Goal: Task Accomplishment & Management: Manage account settings

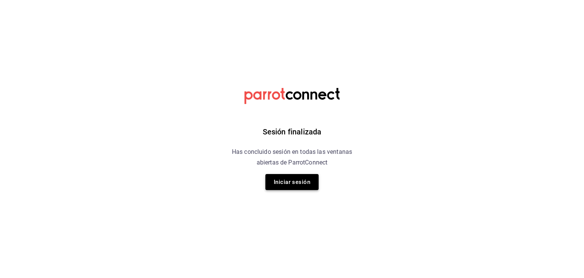
click at [292, 189] on button "Iniciar sesión" at bounding box center [291, 182] width 53 height 16
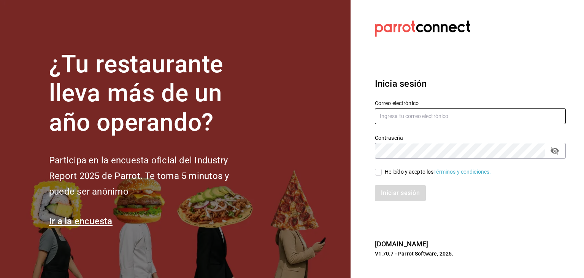
click at [292, 113] on input "text" at bounding box center [470, 116] width 191 height 16
type input "[EMAIL_ADDRESS][DOMAIN_NAME]"
click at [292, 169] on div "He leído y acepto los Términos y condiciones." at bounding box center [438, 172] width 106 height 8
click at [292, 169] on input "He leído y acepto los Términos y condiciones." at bounding box center [378, 171] width 7 height 7
checkbox input "true"
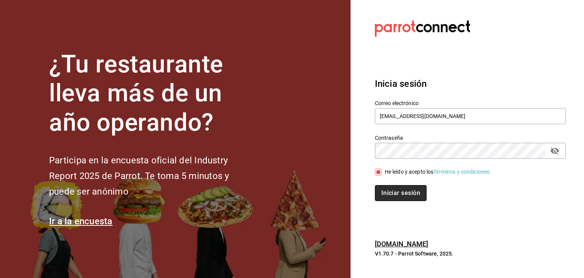
click at [292, 192] on button "Iniciar sesión" at bounding box center [401, 193] width 52 height 16
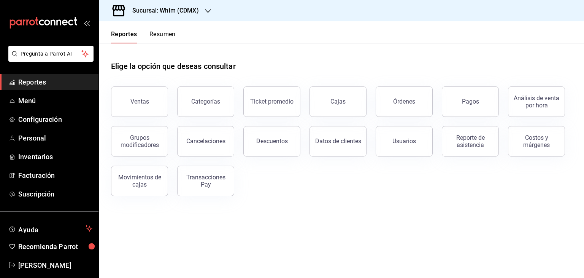
click at [170, 12] on h3 "Sucursal: Whim (CDMX)" at bounding box center [162, 10] width 73 height 9
click at [170, 12] on div at bounding box center [292, 139] width 584 height 278
click at [37, 137] on span "Personal" at bounding box center [55, 138] width 74 height 10
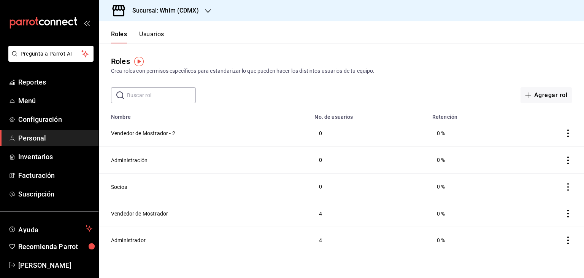
click at [192, 9] on h3 "Sucursal: Whim (CDMX)" at bounding box center [162, 10] width 73 height 9
click at [163, 52] on div "Whim (Tepeyac)" at bounding box center [156, 50] width 102 height 8
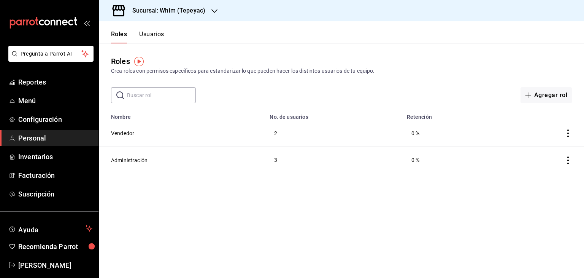
click at [168, 13] on h3 "Sucursal: Whim (Tepeyac)" at bounding box center [165, 10] width 79 height 9
click at [153, 32] on div "Whim (CDMX)" at bounding box center [156, 33] width 102 height 8
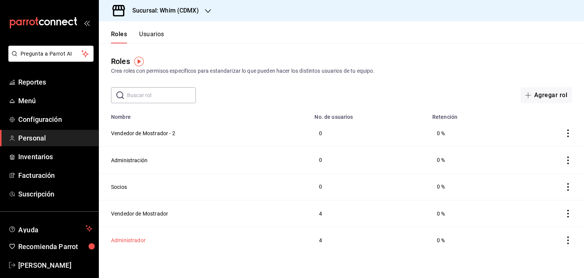
click at [137, 241] on button "Administrador" at bounding box center [128, 240] width 35 height 8
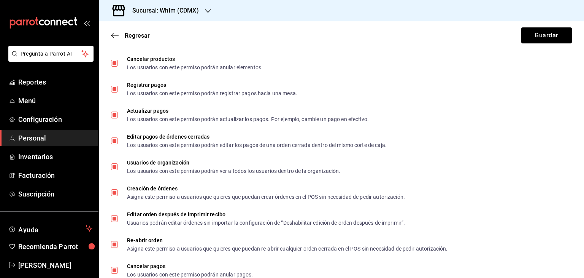
scroll to position [418, 0]
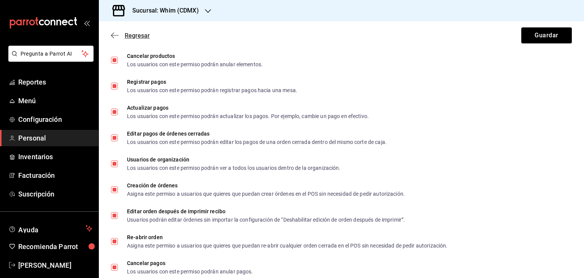
click at [117, 36] on icon "button" at bounding box center [115, 35] width 8 height 7
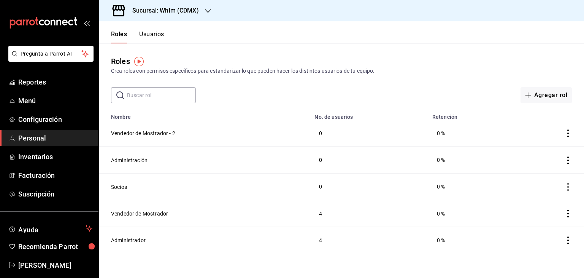
click at [148, 37] on button "Usuarios" at bounding box center [151, 36] width 25 height 13
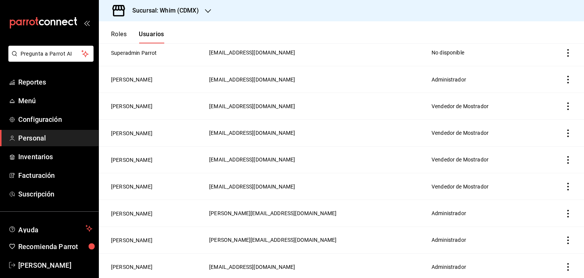
scroll to position [133, 0]
click at [564, 81] on icon "actions" at bounding box center [568, 80] width 8 height 8
click at [133, 80] on div at bounding box center [292, 139] width 584 height 278
click at [133, 80] on button "[PERSON_NAME]" at bounding box center [131, 80] width 41 height 8
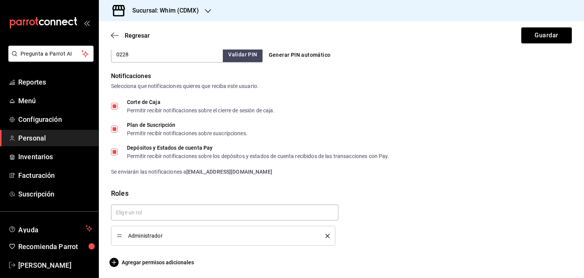
scroll to position [372, 0]
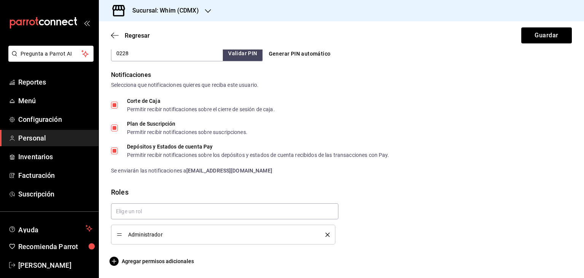
click at [167, 14] on h3 "Sucursal: Whim (CDMX)" at bounding box center [162, 10] width 73 height 9
click at [145, 53] on div "Whim (Tepeyac)" at bounding box center [156, 50] width 102 height 8
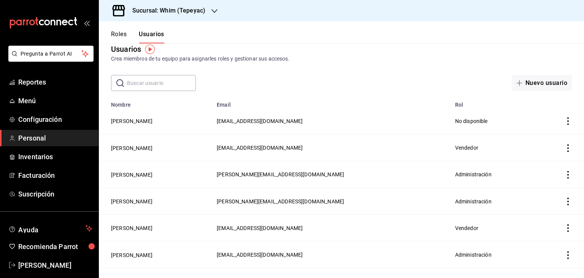
scroll to position [56, 0]
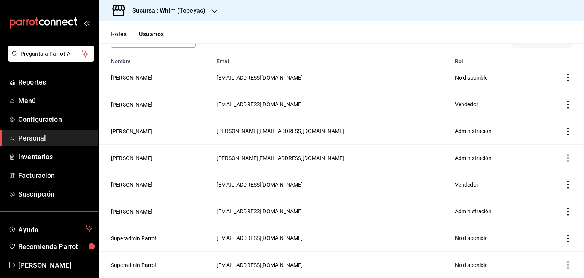
click at [193, 128] on td "[PERSON_NAME]" at bounding box center [155, 131] width 113 height 27
click at [130, 76] on button "[PERSON_NAME]" at bounding box center [131, 78] width 41 height 8
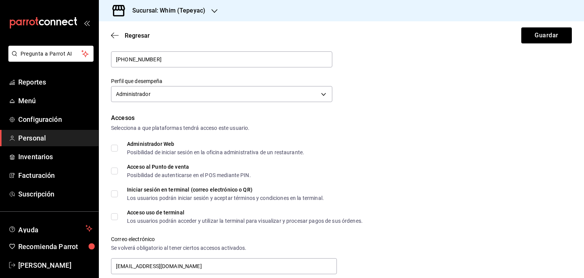
scroll to position [125, 0]
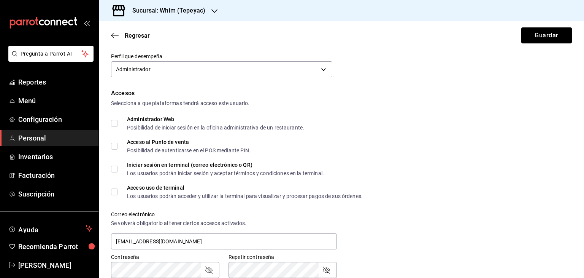
click at [113, 123] on input "Administrador Web Posibilidad de iniciar sesión en la oficina administrativa de…" at bounding box center [114, 123] width 7 height 7
checkbox input "true"
click at [113, 149] on label "Acceso al Punto de venta Posibilidad de autenticarse en el POS mediante PIN." at bounding box center [181, 146] width 140 height 14
click at [113, 149] on input "Acceso al Punto de venta Posibilidad de autenticarse en el POS mediante PIN." at bounding box center [114, 146] width 7 height 7
checkbox input "true"
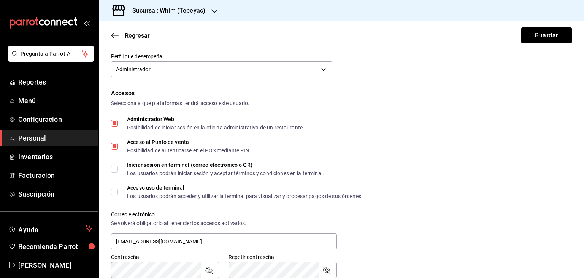
click at [115, 193] on input "Acceso uso de terminal Los usuarios podrán acceder y utilizar la terminal para …" at bounding box center [114, 191] width 7 height 7
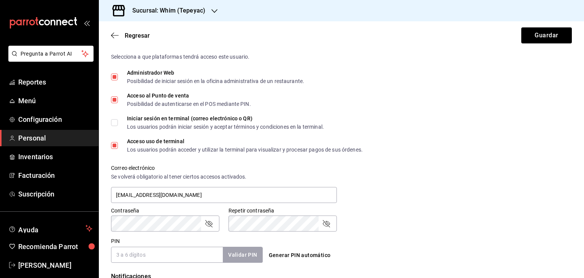
scroll to position [173, 0]
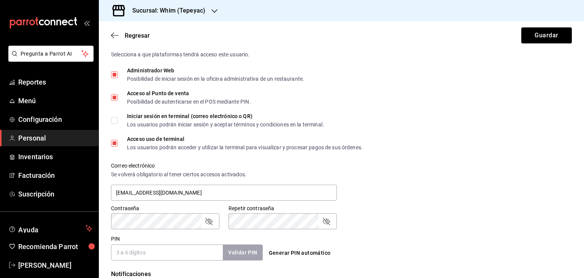
click at [113, 143] on input "Acceso uso de terminal Los usuarios podrán acceder y utilizar la terminal para …" at bounding box center [114, 143] width 7 height 7
checkbox input "false"
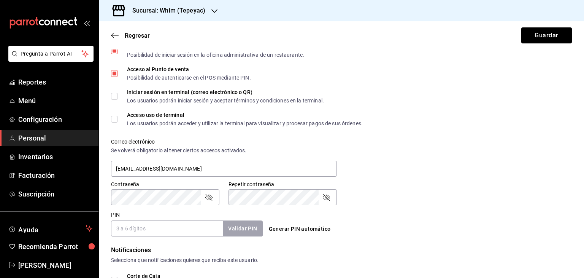
scroll to position [198, 0]
click at [115, 74] on input "Acceso al Punto de venta Posibilidad de autenticarse en el POS mediante PIN." at bounding box center [114, 73] width 7 height 7
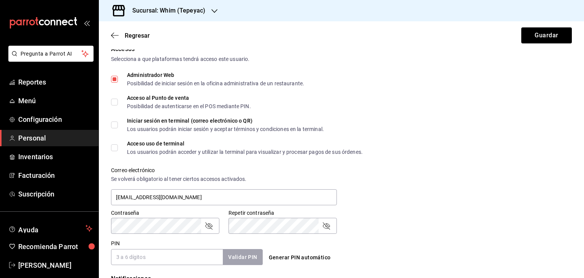
scroll to position [169, 0]
click at [112, 101] on input "Acceso al Punto de venta Posibilidad de autenticarse en el POS mediante PIN." at bounding box center [114, 102] width 7 height 7
checkbox input "true"
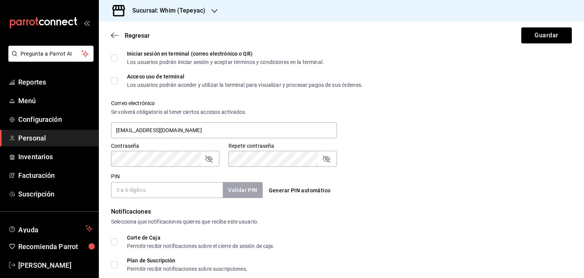
scroll to position [289, 0]
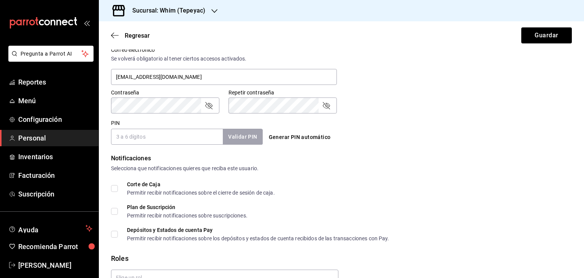
click at [135, 137] on input "PIN" at bounding box center [167, 137] width 112 height 16
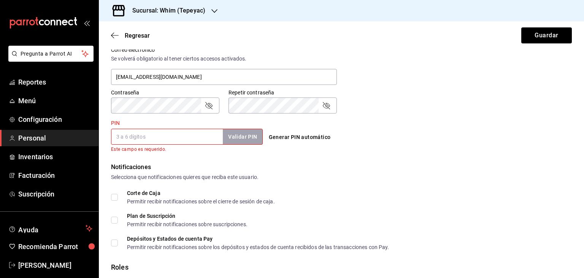
click at [196, 8] on h3 "Sucursal: Whim (Tepeyac)" at bounding box center [165, 10] width 79 height 9
click at [132, 36] on span "Whim (CDMX)" at bounding box center [121, 33] width 33 height 8
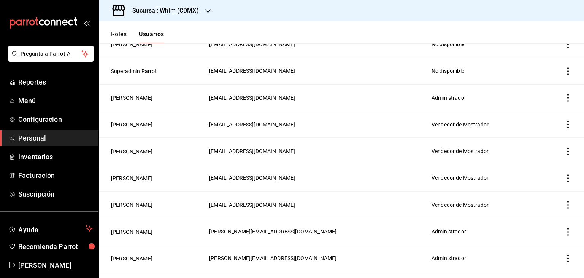
scroll to position [114, 0]
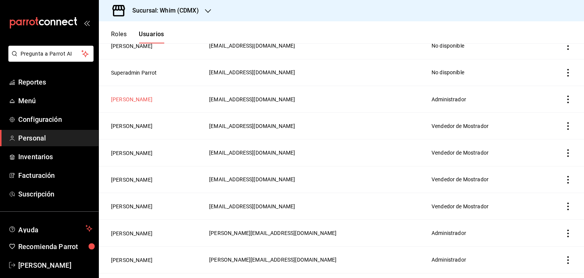
click at [131, 97] on button "[PERSON_NAME]" at bounding box center [131, 99] width 41 height 8
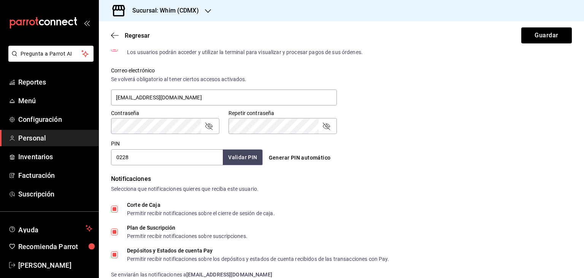
scroll to position [372, 0]
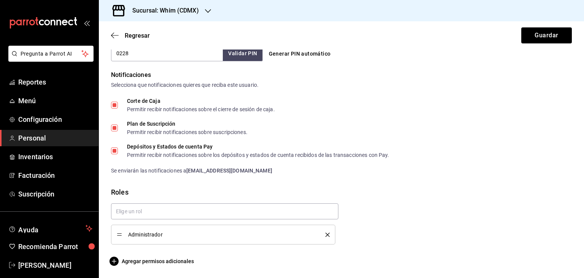
click at [173, 8] on h3 "Sucursal: Whim (CDMX)" at bounding box center [162, 10] width 73 height 9
click at [135, 48] on span "Whim (Tepeyac)" at bounding box center [124, 50] width 38 height 8
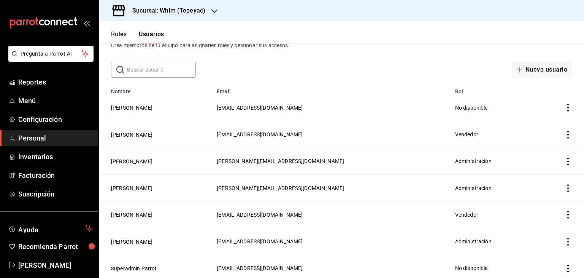
scroll to position [56, 0]
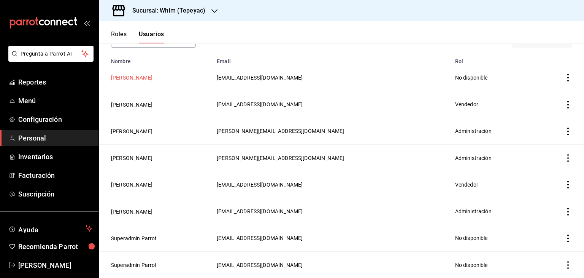
click at [126, 79] on button "[PERSON_NAME]" at bounding box center [131, 78] width 41 height 8
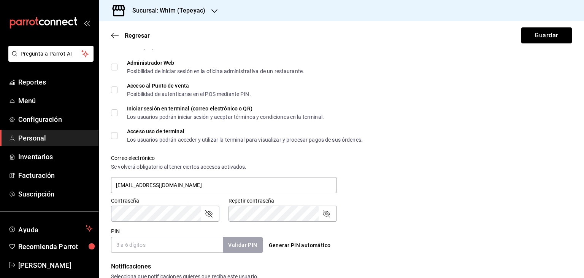
scroll to position [182, 0]
click at [135, 237] on input "PIN" at bounding box center [167, 244] width 112 height 16
type input "0228"
click at [245, 240] on button "Validar PIN" at bounding box center [242, 244] width 40 height 16
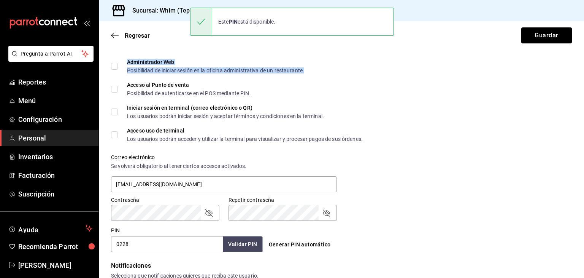
click at [133, 66] on div "Administrador Web Posibilidad de iniciar sesión en la oficina administrativa de…" at bounding box center [215, 66] width 177 height 14
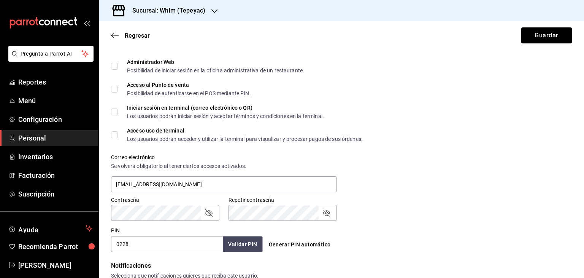
click at [113, 62] on label "Administrador Web Posibilidad de iniciar sesión en la oficina administrativa de…" at bounding box center [207, 66] width 193 height 14
click at [113, 63] on input "Administrador Web Posibilidad de iniciar sesión en la oficina administrativa de…" at bounding box center [114, 66] width 7 height 7
checkbox input "true"
click at [114, 89] on input "Acceso al Punto de venta Posibilidad de autenticarse en el POS mediante PIN." at bounding box center [114, 89] width 7 height 7
checkbox input "true"
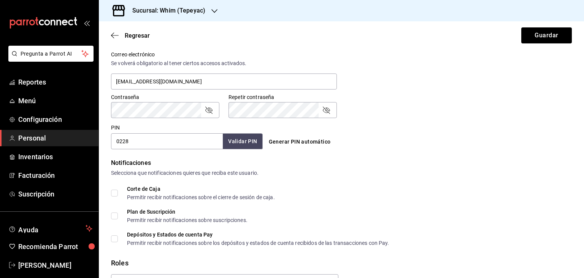
scroll to position [330, 0]
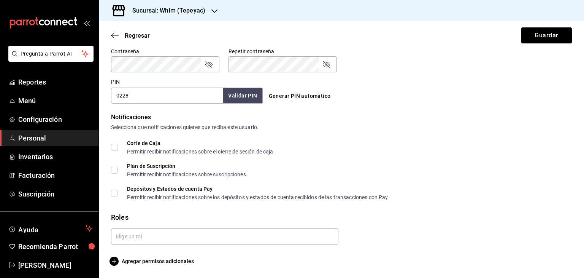
click at [114, 145] on input "Corte de Caja Permitir recibir notificaciones sobre el cierre de sesión de caja." at bounding box center [114, 147] width 7 height 7
checkbox input "true"
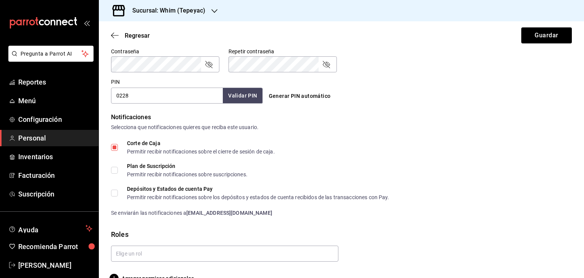
click at [114, 168] on input "Plan de Suscripción Permitir recibir notificaciones sobre suscripciones." at bounding box center [114, 170] width 7 height 7
checkbox input "true"
click at [115, 194] on input "Depósitos y Estados de cuenta Pay Permitir recibir notificaciones sobre los dep…" at bounding box center [114, 192] width 7 height 7
checkbox input "true"
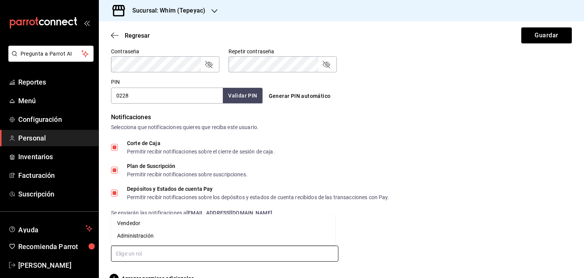
click at [147, 253] on input "text" at bounding box center [224, 253] width 227 height 16
click at [145, 239] on li "Administración" at bounding box center [223, 235] width 224 height 13
checkbox input "true"
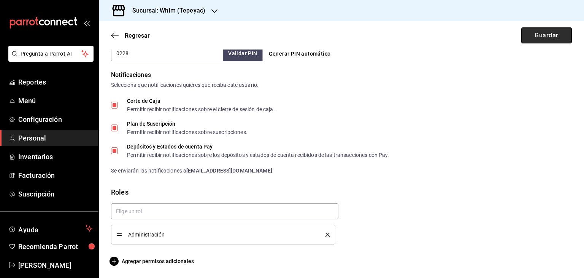
click at [536, 42] on button "Guardar" at bounding box center [546, 35] width 51 height 16
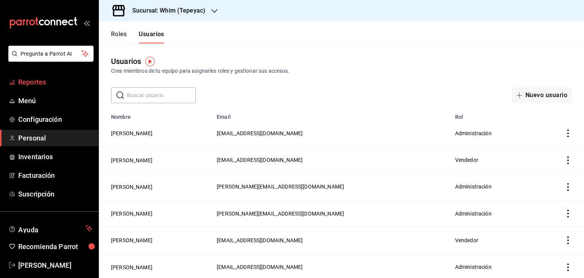
click at [34, 83] on span "Reportes" at bounding box center [55, 82] width 74 height 10
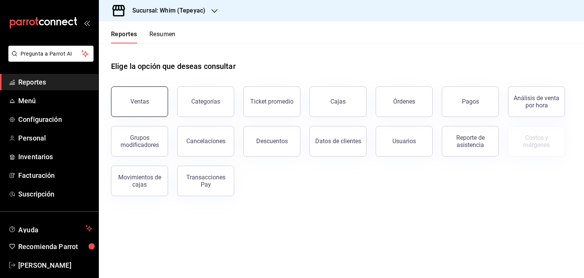
click at [142, 97] on button "Ventas" at bounding box center [139, 101] width 57 height 30
